Goal: Book appointment/travel/reservation

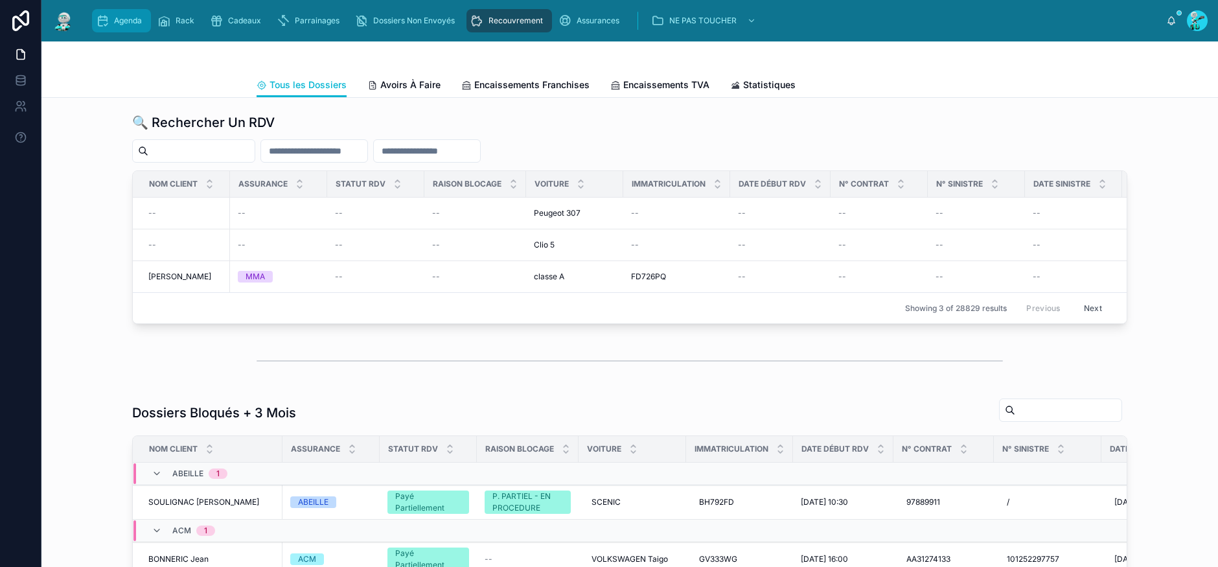
click at [126, 25] on span "Agenda" at bounding box center [128, 21] width 28 height 10
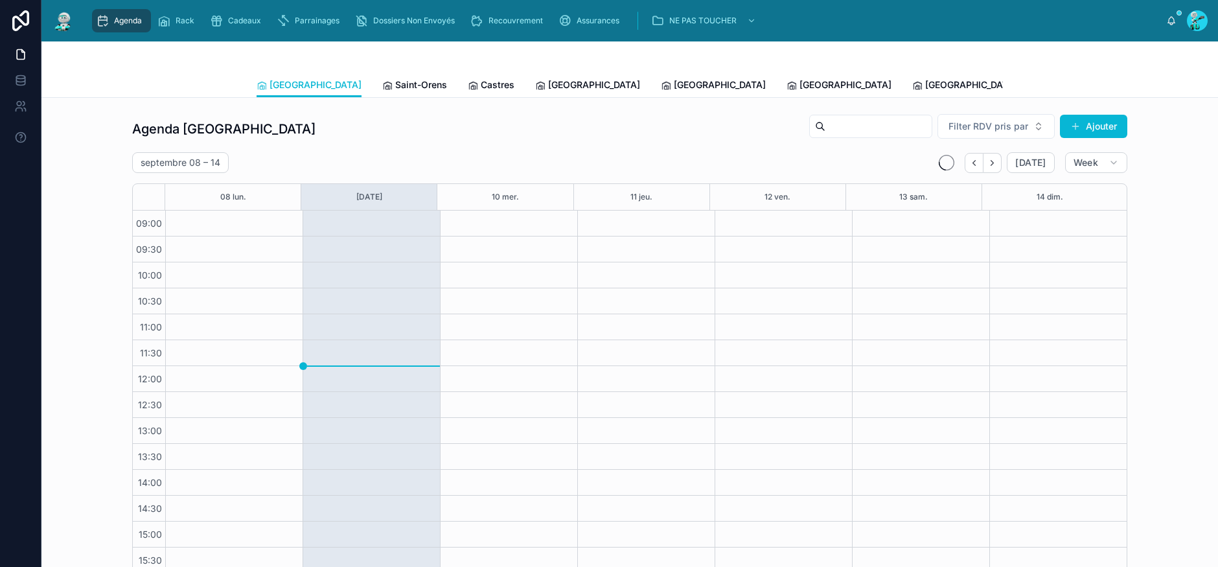
scroll to position [94, 0]
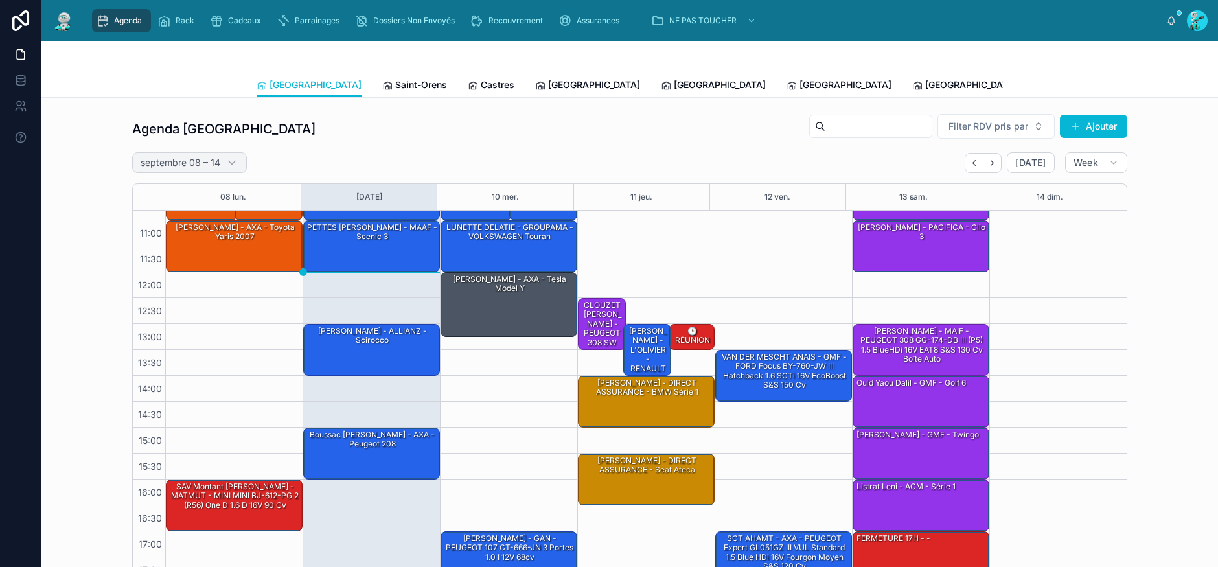
click at [211, 163] on h2 "septembre 08 – 14" at bounding box center [181, 162] width 80 height 13
select select "****"
select select "*"
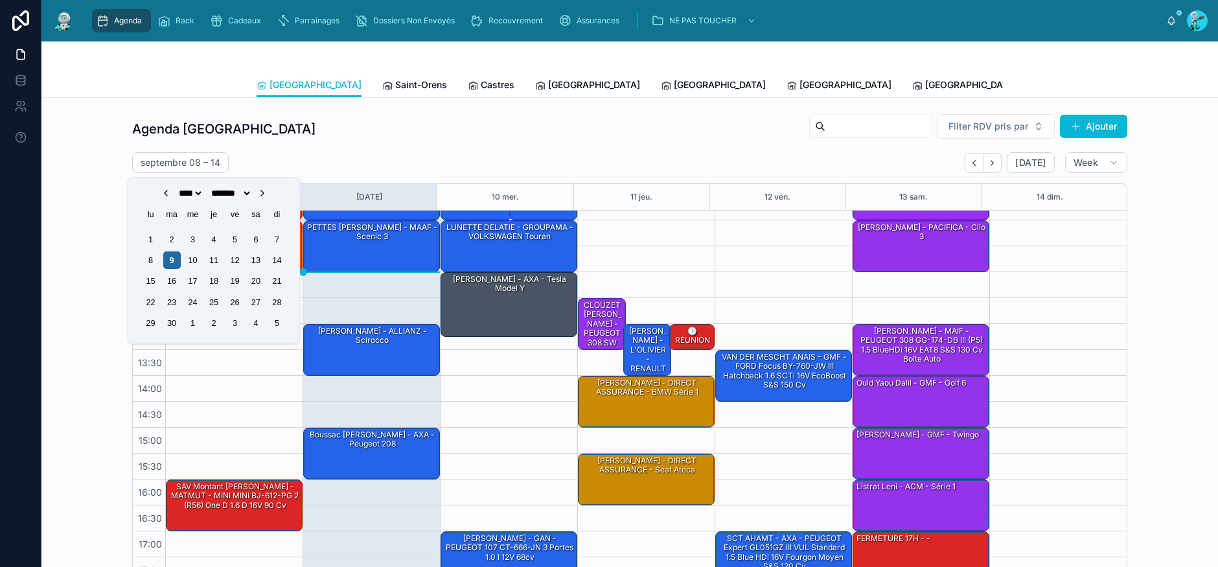
click at [161, 189] on icon "Choose Date" at bounding box center [166, 193] width 10 height 10
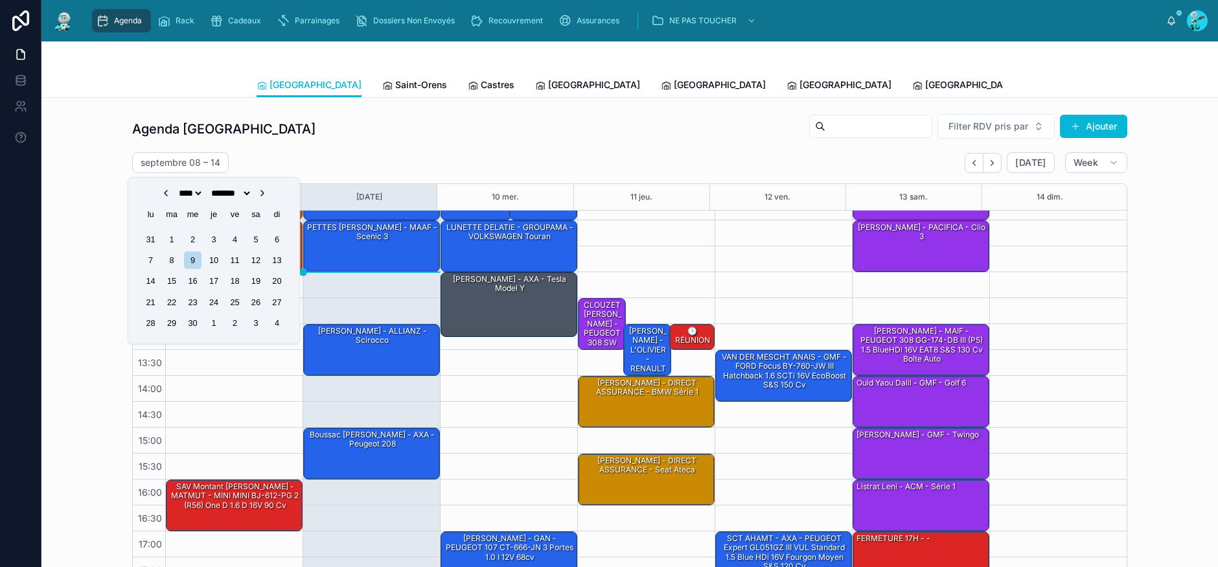
click at [268, 192] on icon "Choose Date" at bounding box center [262, 193] width 10 height 10
click at [189, 281] on div "11" at bounding box center [192, 280] width 17 height 17
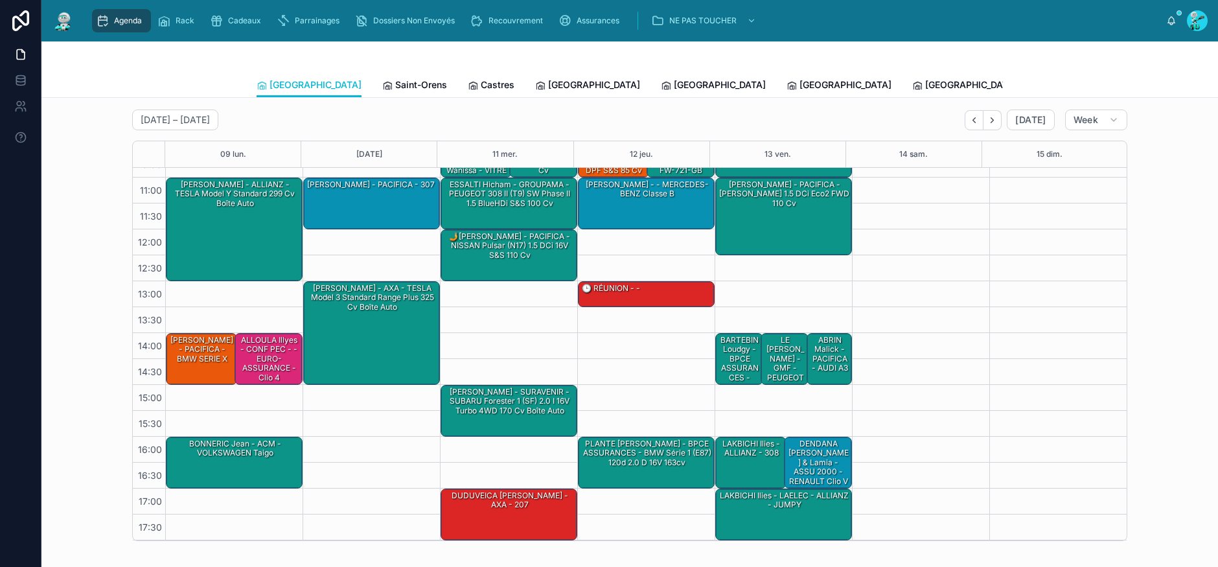
scroll to position [65, 0]
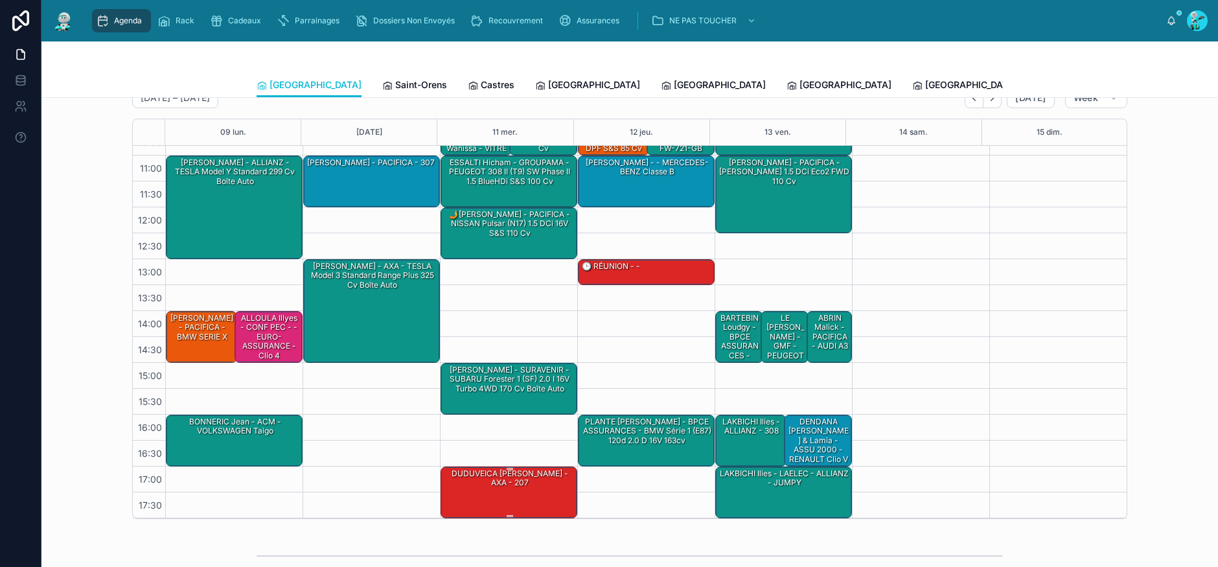
click at [489, 489] on div "DUDUVEICA [PERSON_NAME] - AXA - 207" at bounding box center [509, 491] width 133 height 49
